Goal: Find specific page/section: Find specific page/section

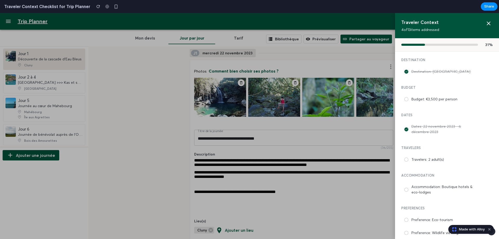
click at [308, 96] on div at bounding box center [249, 126] width 499 height 226
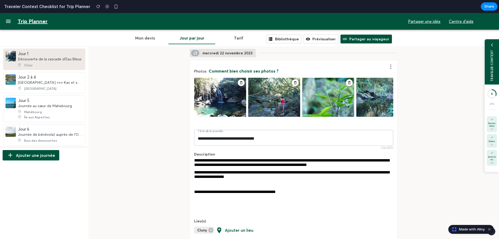
click at [159, 35] on button "Mon devis" at bounding box center [145, 38] width 47 height 12
click at [146, 40] on button "Mon devis" at bounding box center [145, 38] width 47 height 12
click at [203, 38] on button "Jour par jour" at bounding box center [191, 38] width 47 height 12
click at [241, 39] on button "Tarif" at bounding box center [238, 38] width 47 height 12
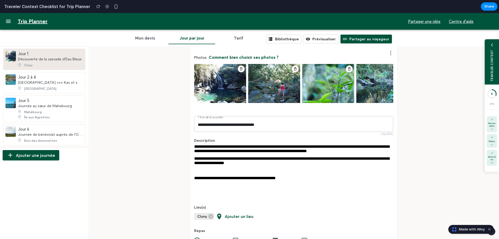
scroll to position [104, 0]
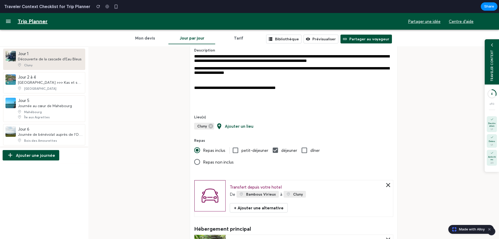
click at [471, 229] on span "Made with Alloy" at bounding box center [472, 228] width 26 height 5
